Goal: Information Seeking & Learning: Learn about a topic

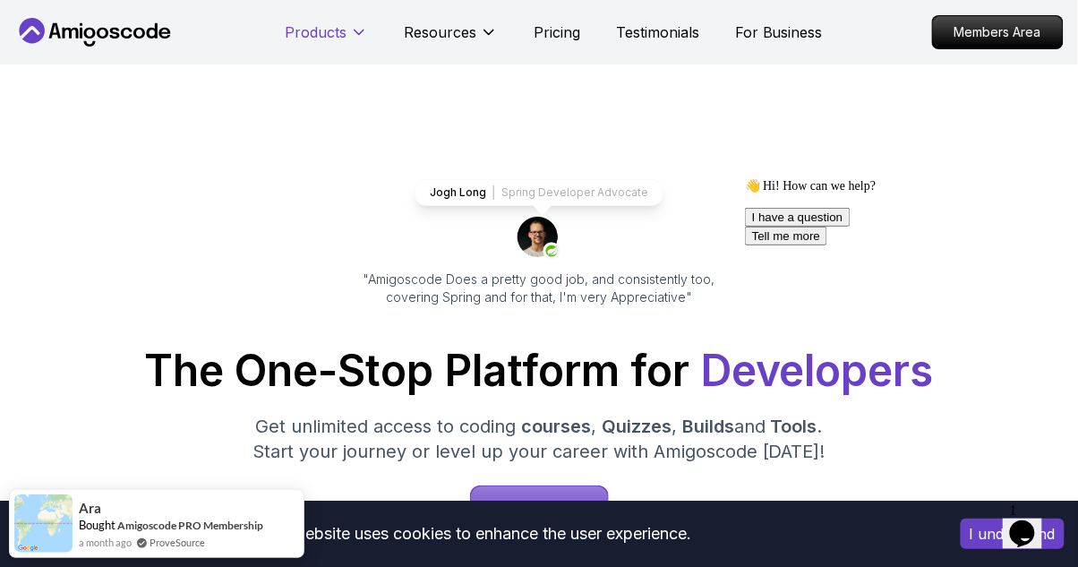
click at [312, 34] on p "Products" at bounding box center [316, 31] width 62 height 21
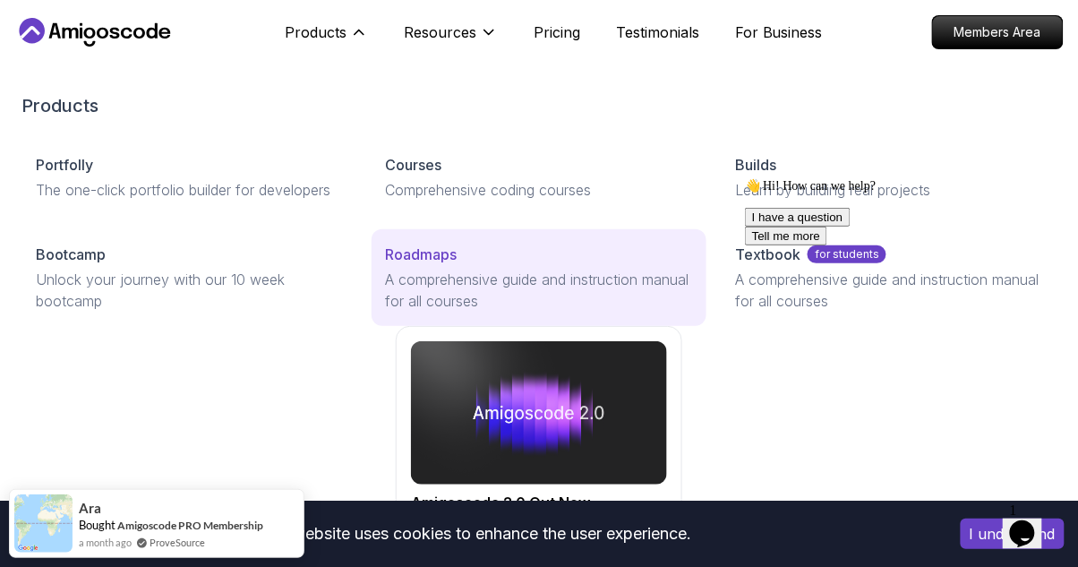
click at [594, 281] on p "A comprehensive guide and instruction manual for all courses" at bounding box center [539, 290] width 307 height 43
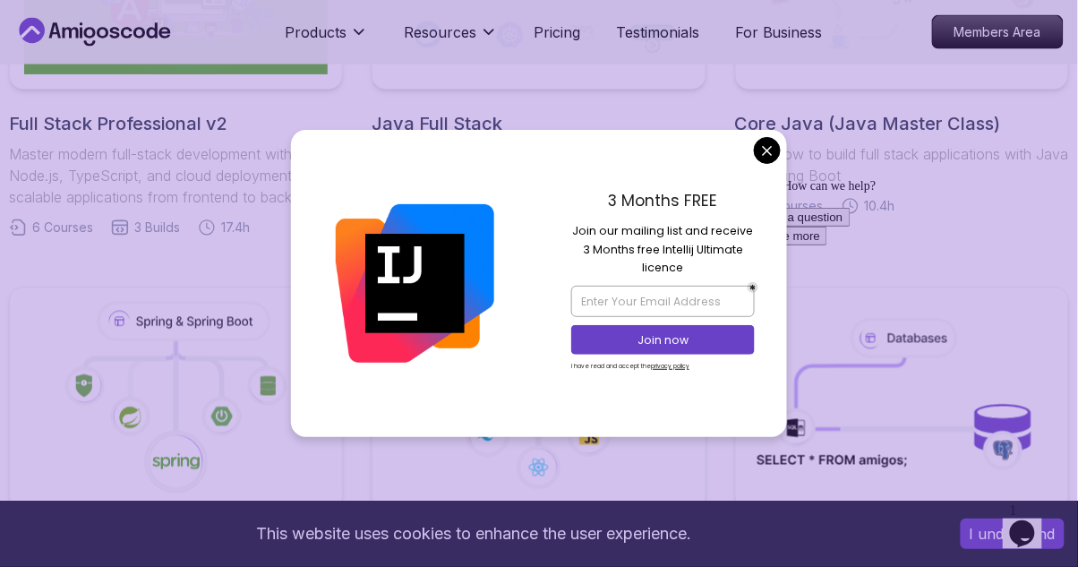
scroll to position [694, 0]
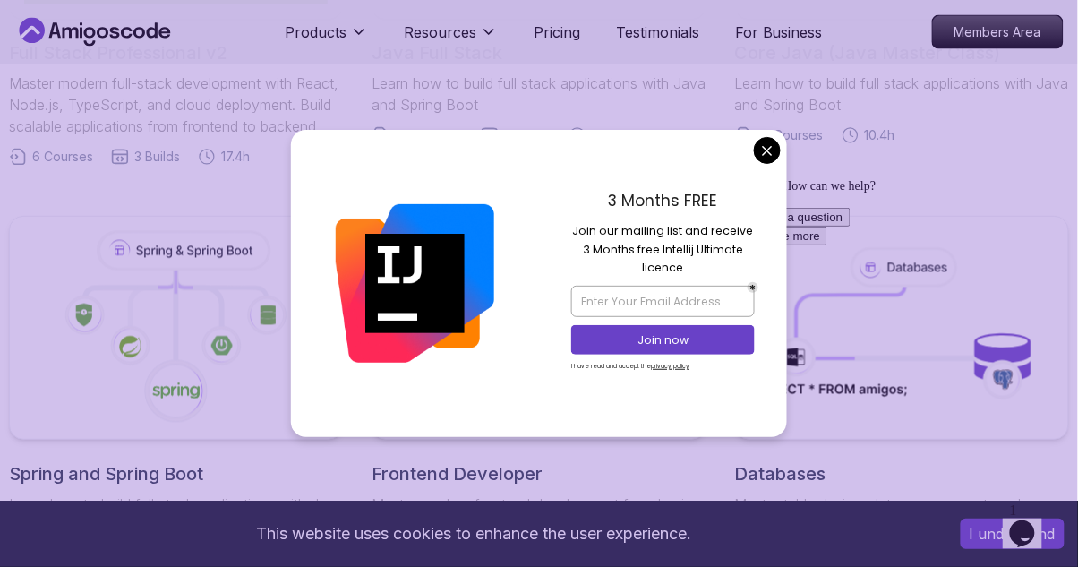
click at [769, 186] on div "👋 Hi! How can we help? I have a question Tell me more" at bounding box center [905, 210] width 322 height 67
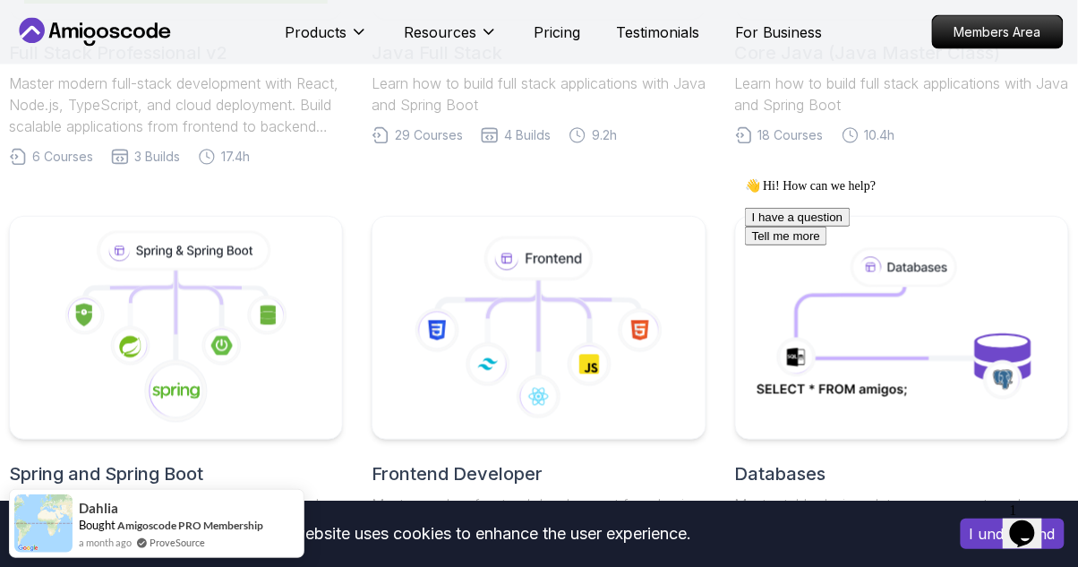
scroll to position [467, 0]
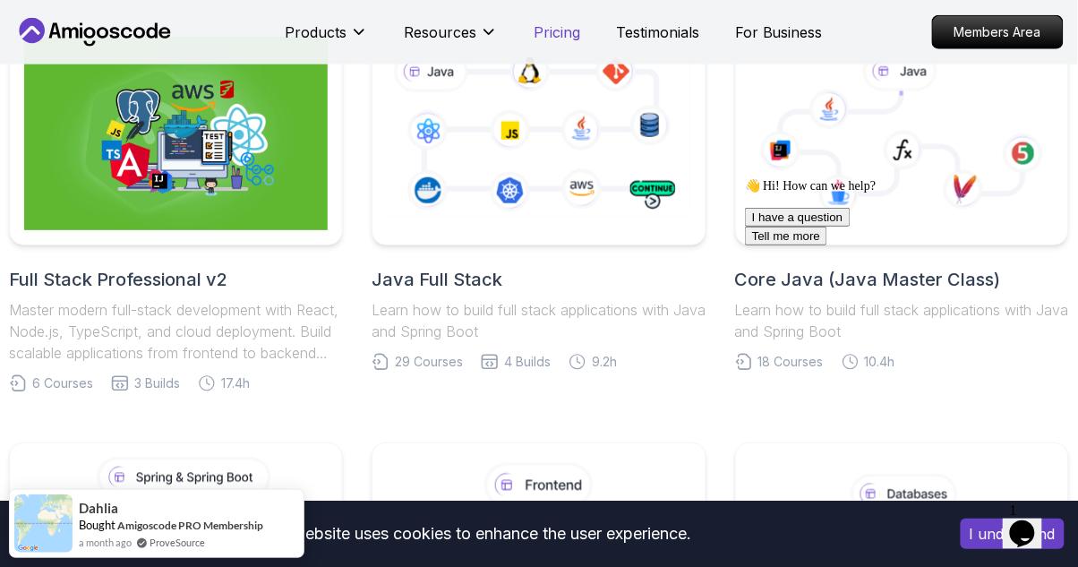
click at [576, 26] on p "Pricing" at bounding box center [557, 31] width 47 height 21
click at [570, 35] on p "Pricing" at bounding box center [557, 31] width 47 height 21
click at [570, 22] on p "Pricing" at bounding box center [557, 31] width 47 height 21
click at [565, 36] on p "Pricing" at bounding box center [557, 31] width 47 height 21
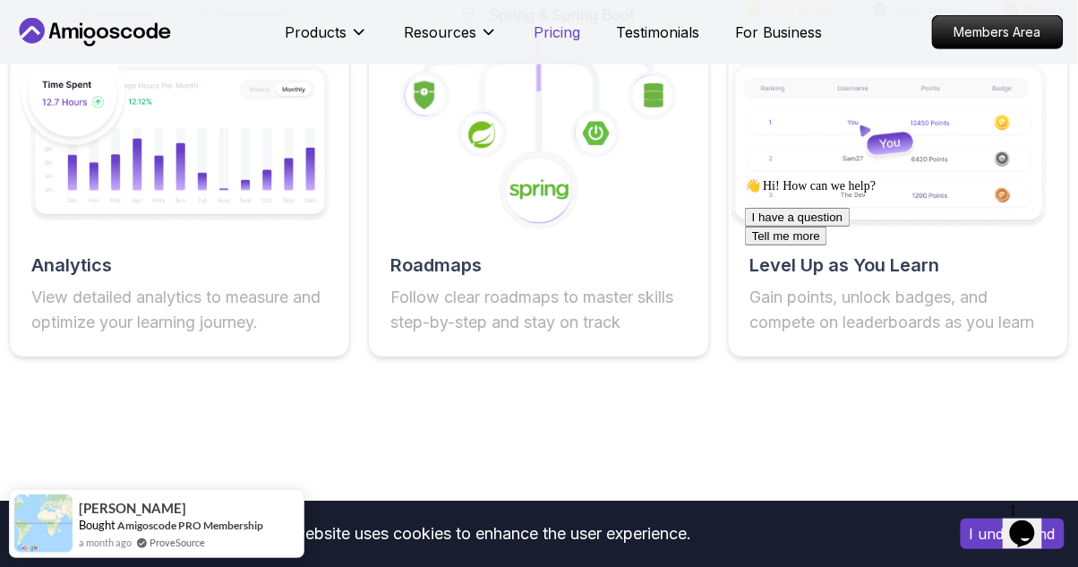
scroll to position [3258, 0]
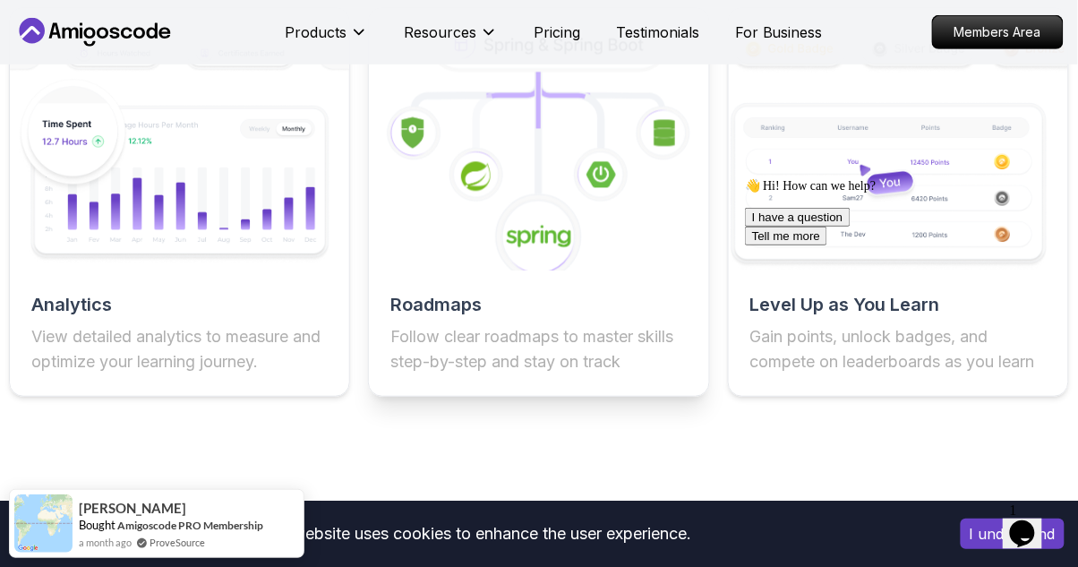
click at [659, 269] on icon at bounding box center [538, 150] width 373 height 264
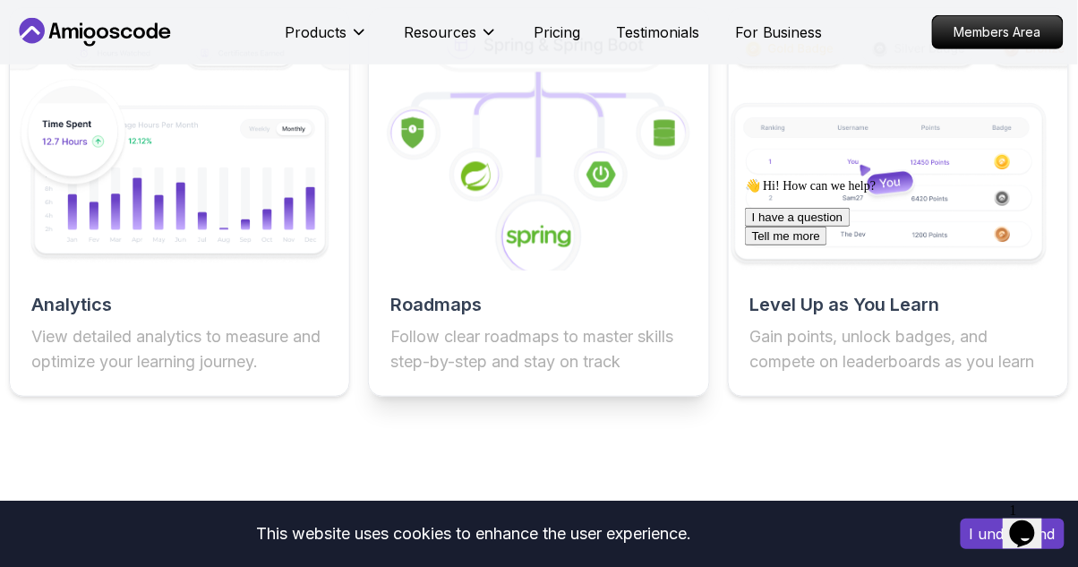
click at [658, 251] on icon at bounding box center [538, 150] width 373 height 264
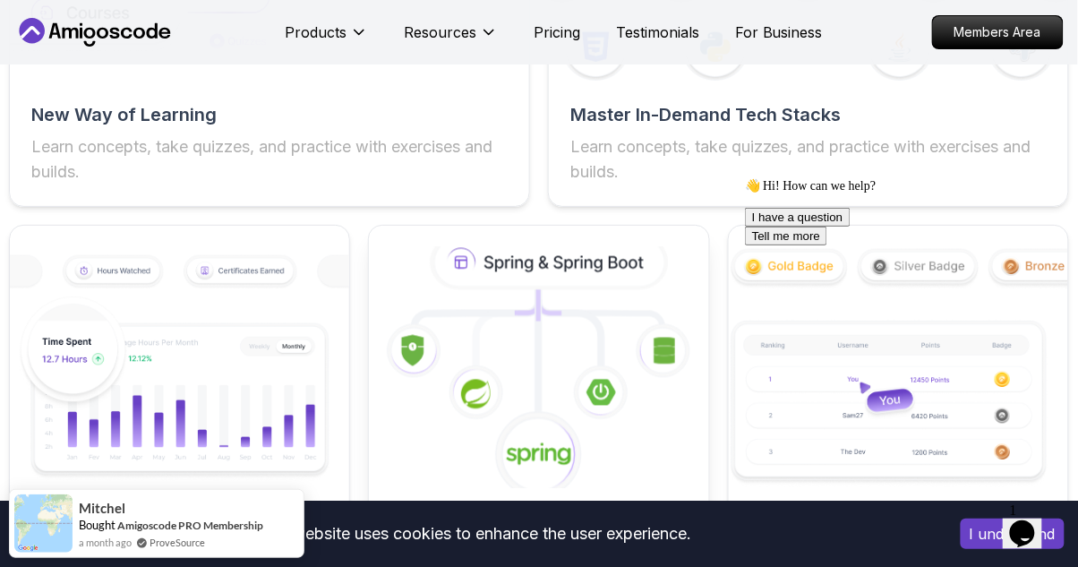
scroll to position [3019, 0]
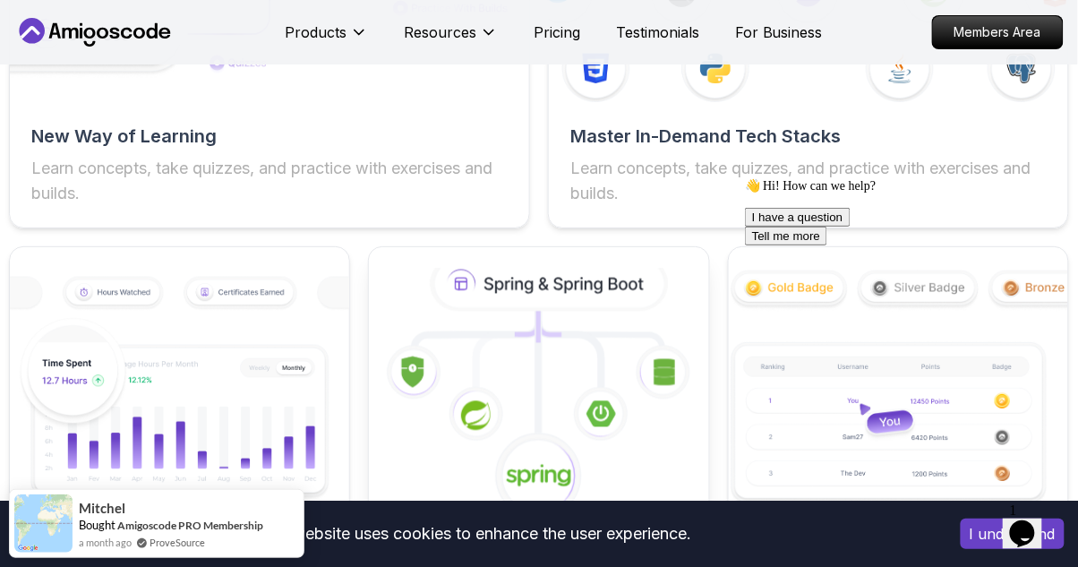
click at [640, 296] on icon at bounding box center [550, 284] width 230 height 49
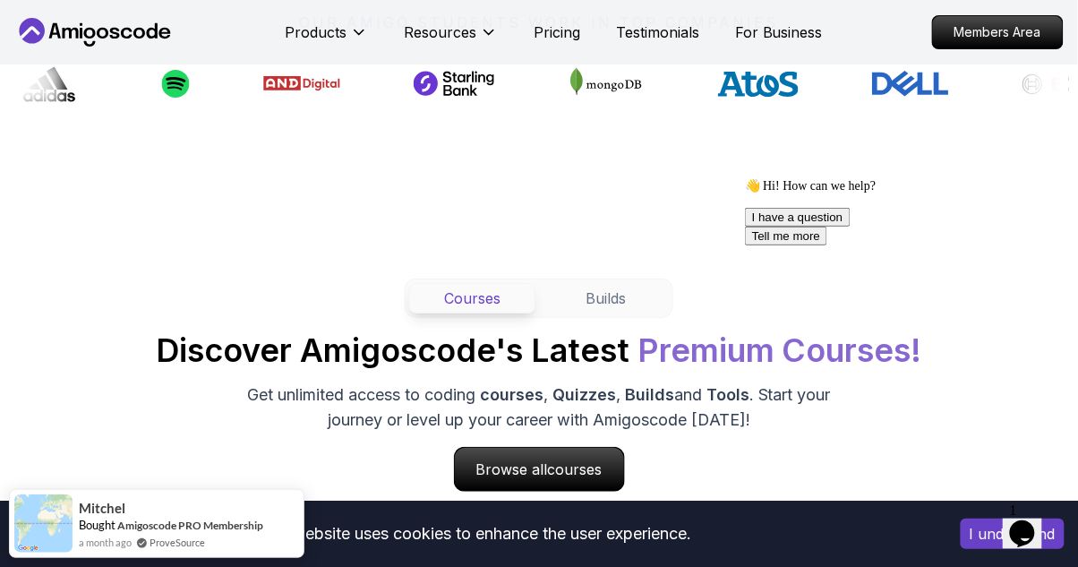
scroll to position [1452, 0]
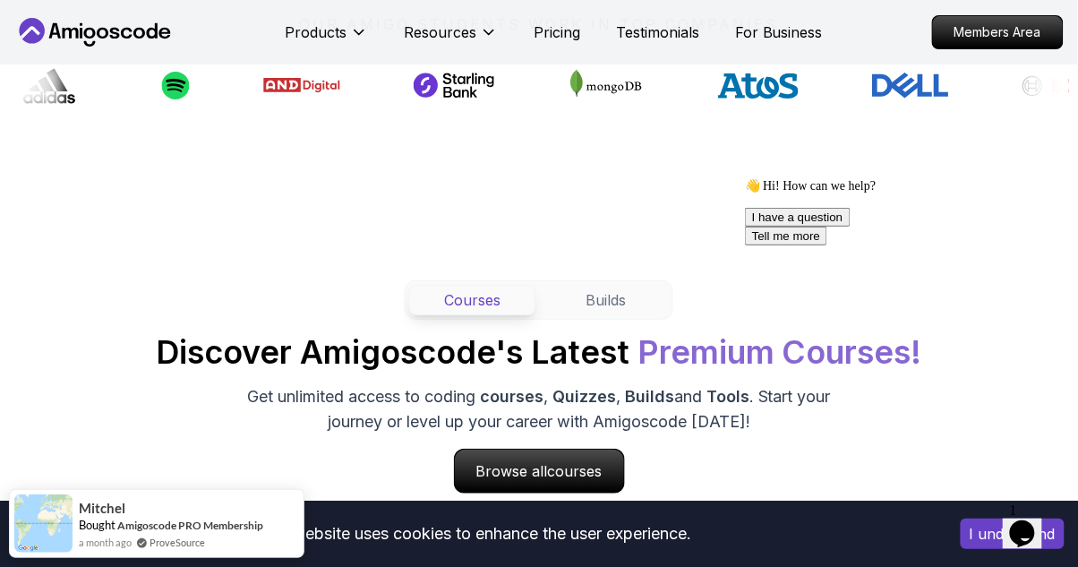
click at [463, 7] on nav "Products Resources Pricing Testimonials For Business Members Area" at bounding box center [539, 32] width 1050 height 64
click at [466, 25] on p "Resources" at bounding box center [440, 31] width 73 height 21
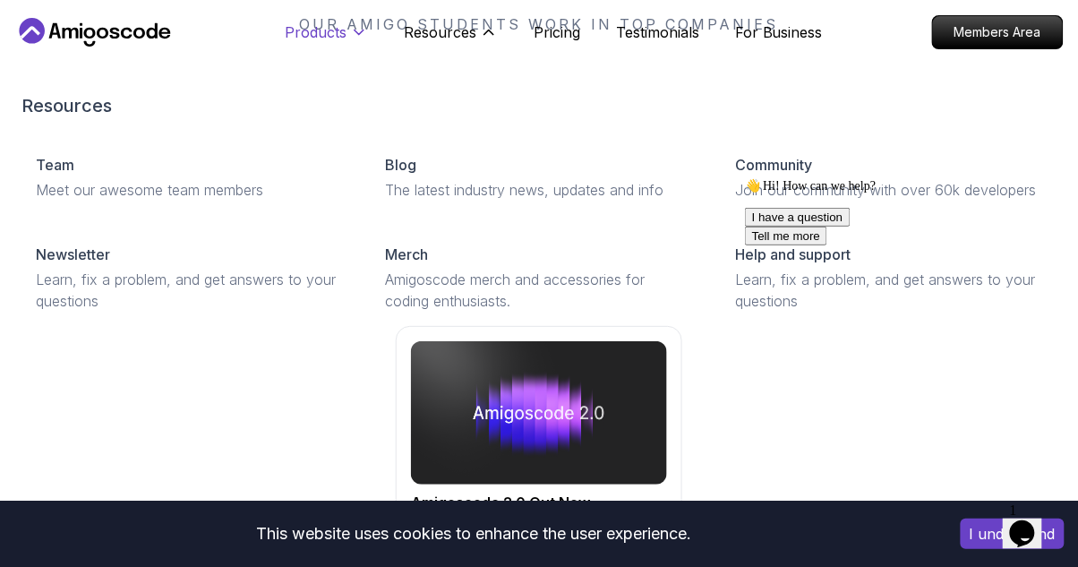
click at [352, 30] on icon at bounding box center [359, 32] width 18 height 18
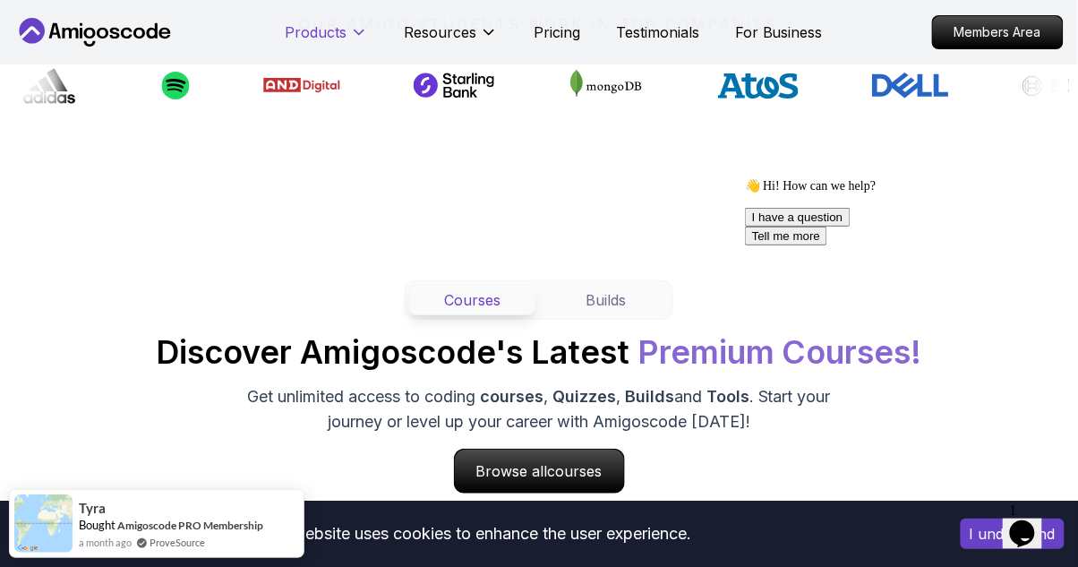
click at [351, 33] on icon at bounding box center [359, 32] width 18 height 18
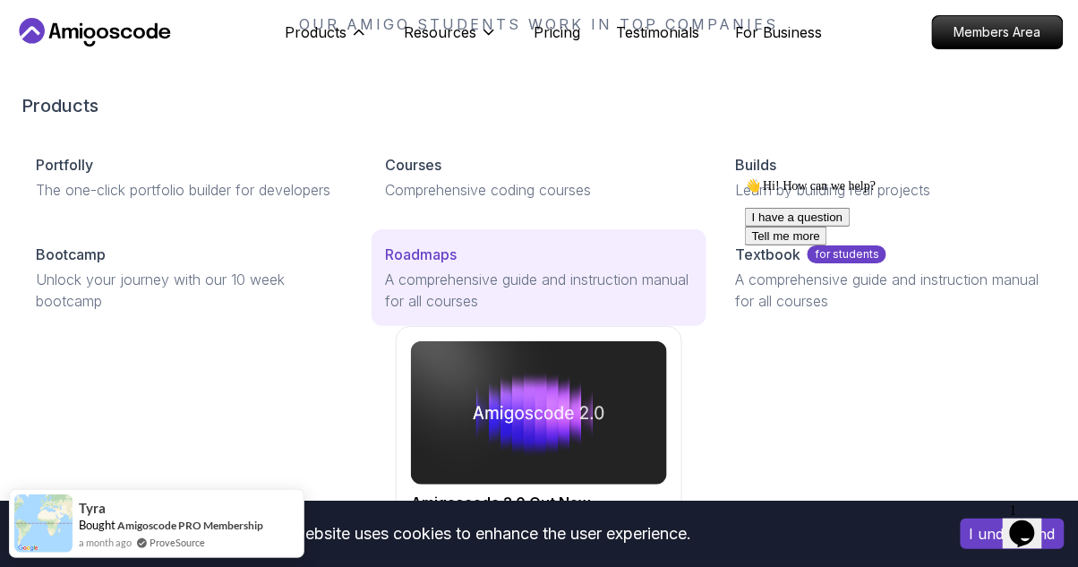
click at [557, 283] on p "A comprehensive guide and instruction manual for all courses" at bounding box center [539, 290] width 307 height 43
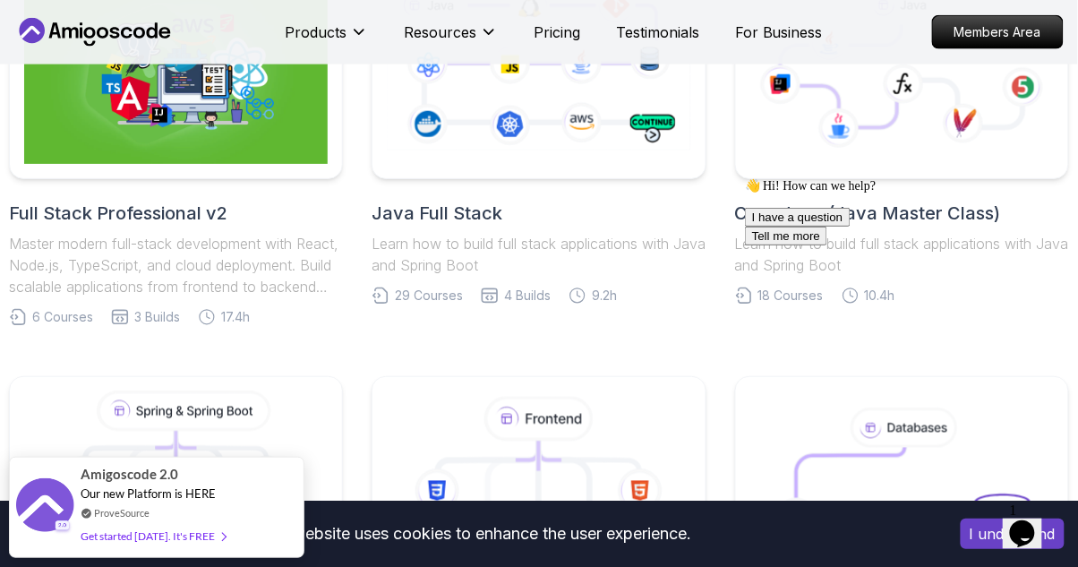
scroll to position [442, 0]
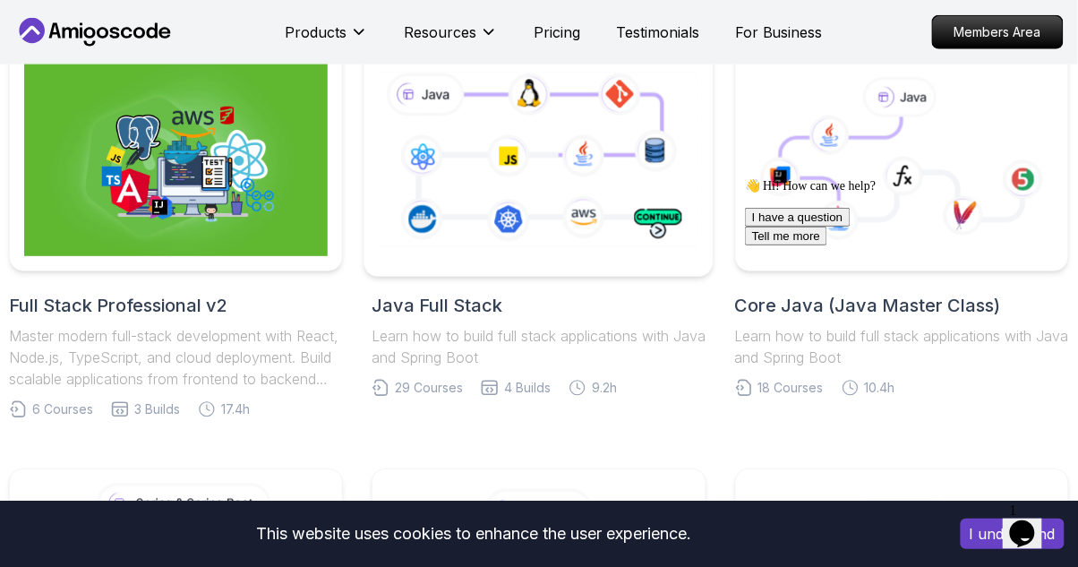
click at [619, 199] on icon at bounding box center [539, 160] width 326 height 182
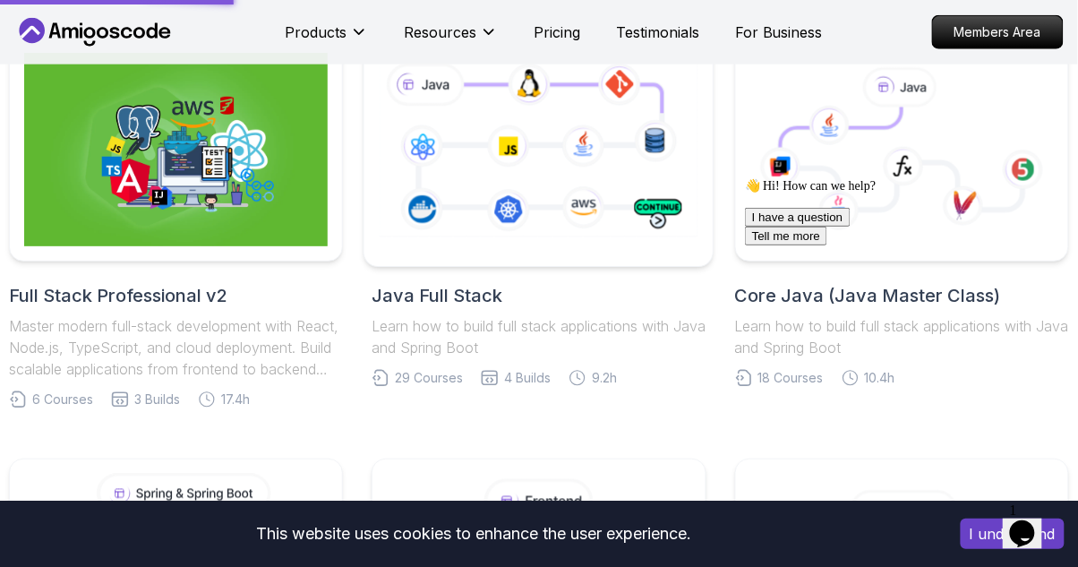
click at [620, 197] on icon at bounding box center [539, 150] width 326 height 182
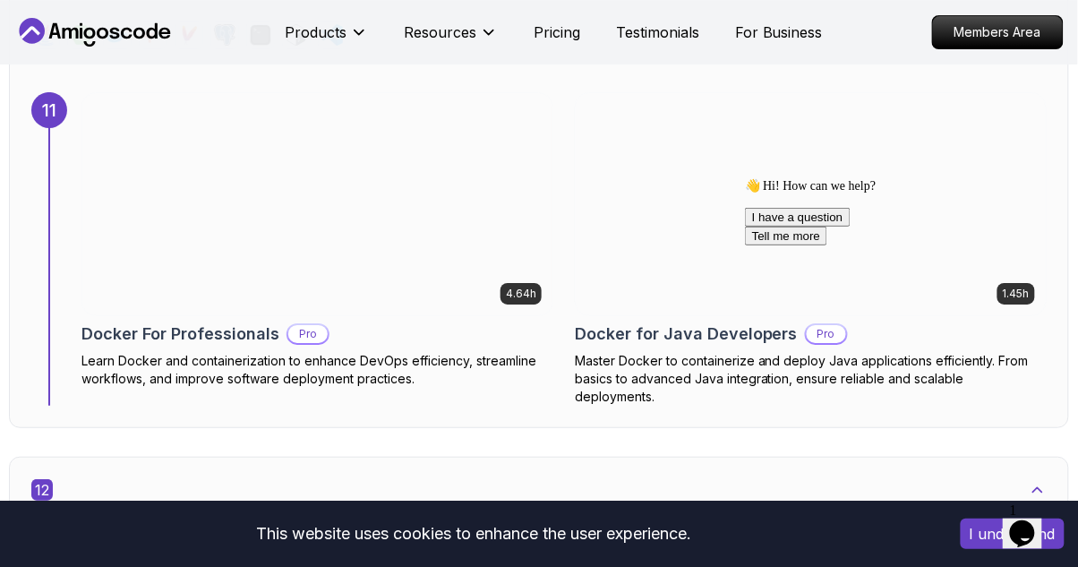
scroll to position [9138, 0]
